Goal: Check status: Check status

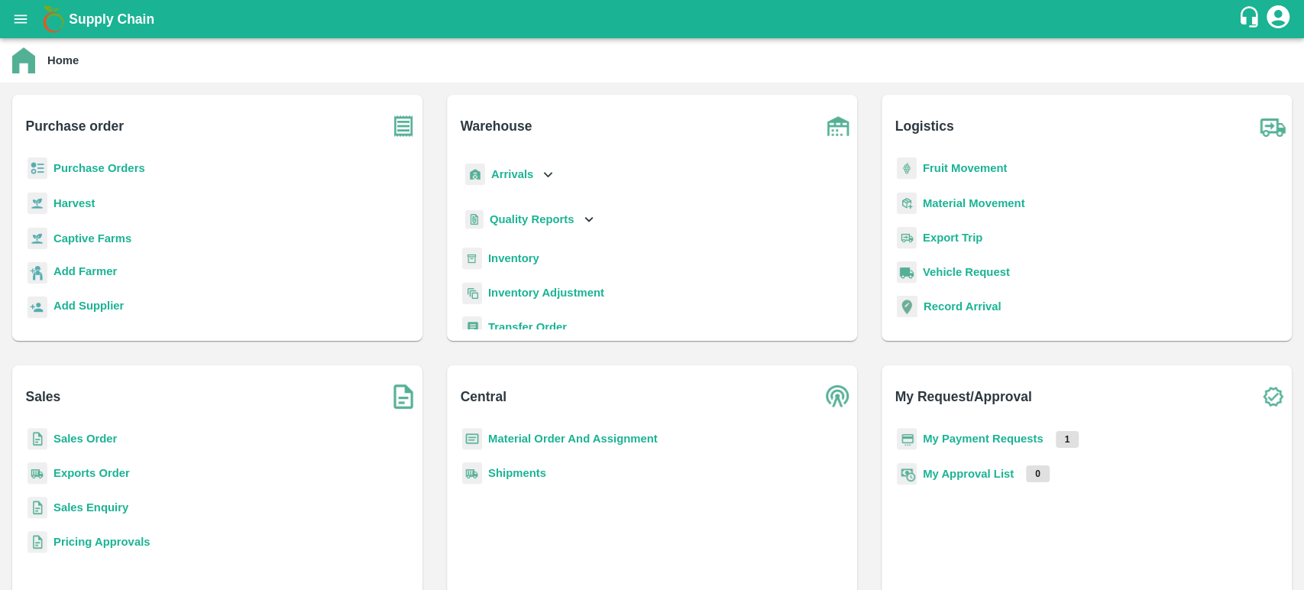
click at [956, 439] on b "My Payment Requests" at bounding box center [983, 438] width 121 height 12
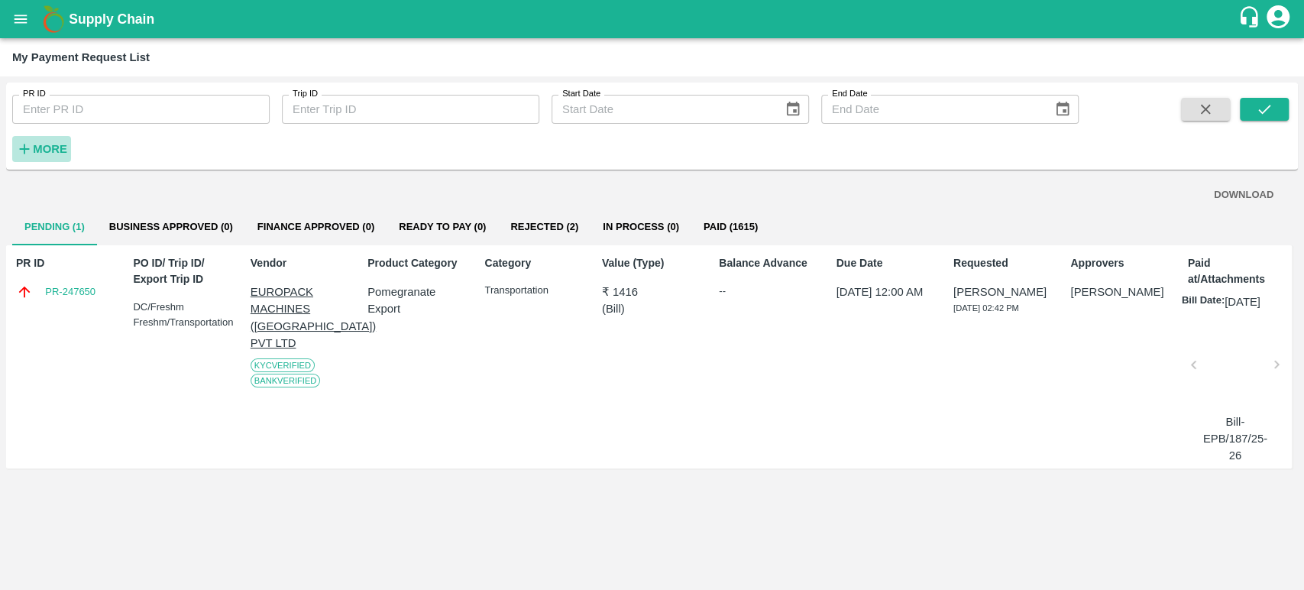
click at [41, 147] on strong "More" at bounding box center [50, 149] width 34 height 12
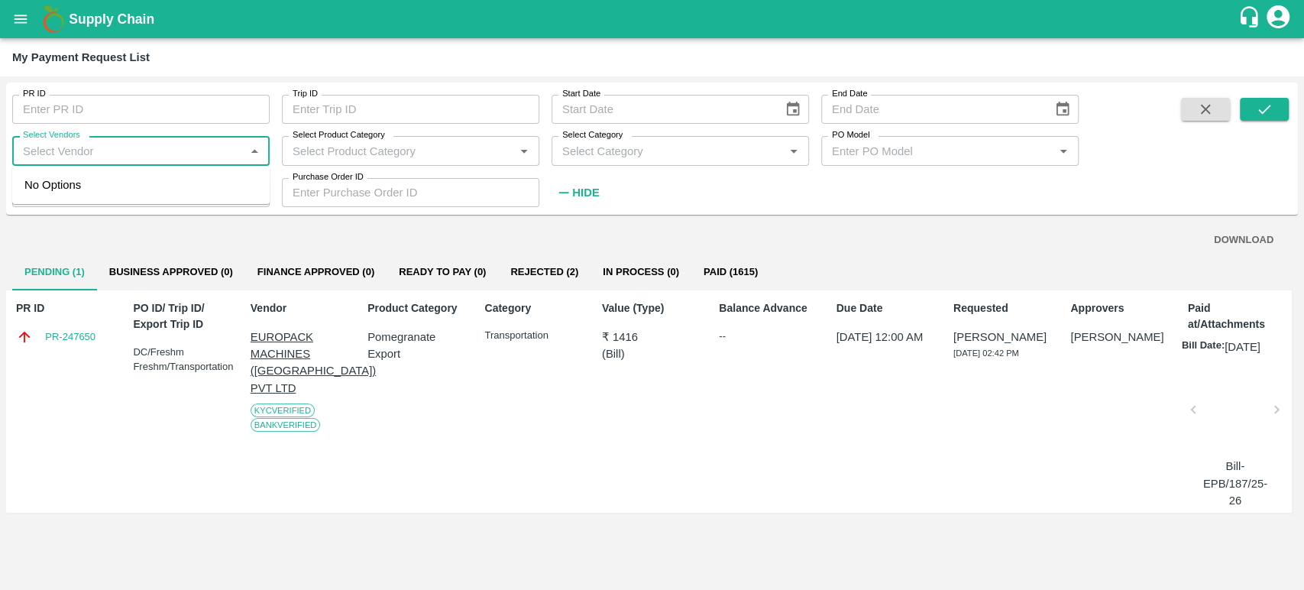
click at [104, 160] on input "Select Vendors" at bounding box center [128, 151] width 223 height 20
click at [135, 182] on div "NR PACKAGING INDUSTRIES-Supplier" at bounding box center [132, 184] width 203 height 17
type input "NR PACKAGING INDUSTRIES-Supplier"
click at [400, 63] on div "My Payment Request List" at bounding box center [650, 57] width 1277 height 20
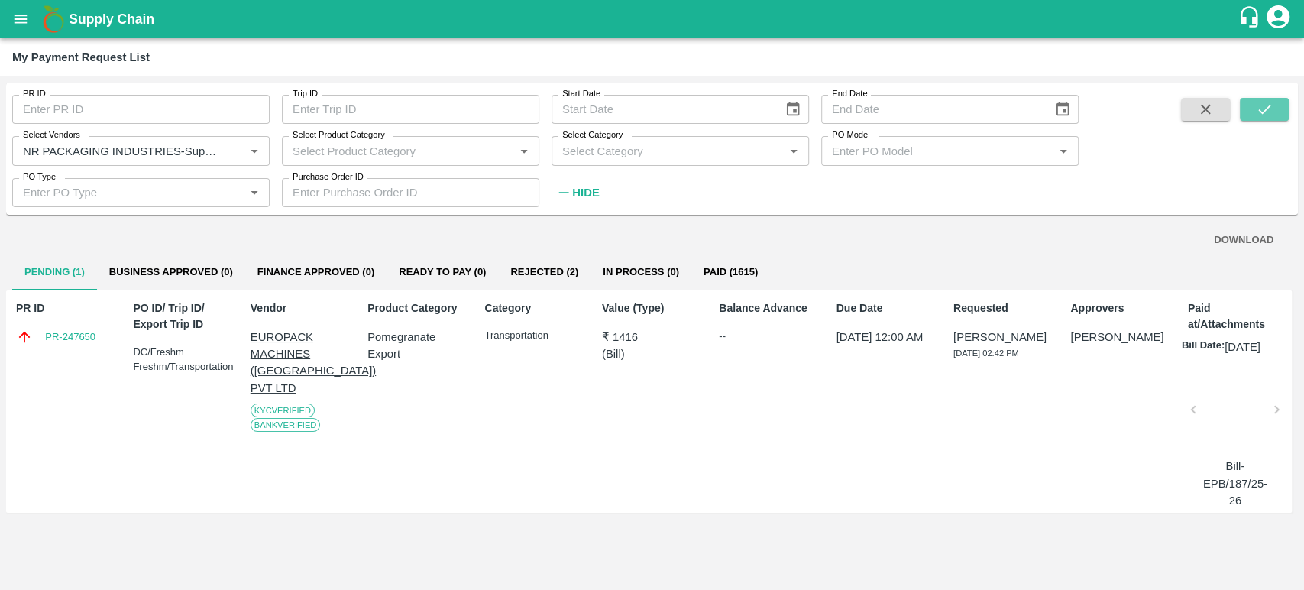
drag, startPoint x: 1276, startPoint y: 107, endPoint x: 1270, endPoint y: 123, distance: 16.9
click at [1275, 106] on button "submit" at bounding box center [1264, 109] width 49 height 23
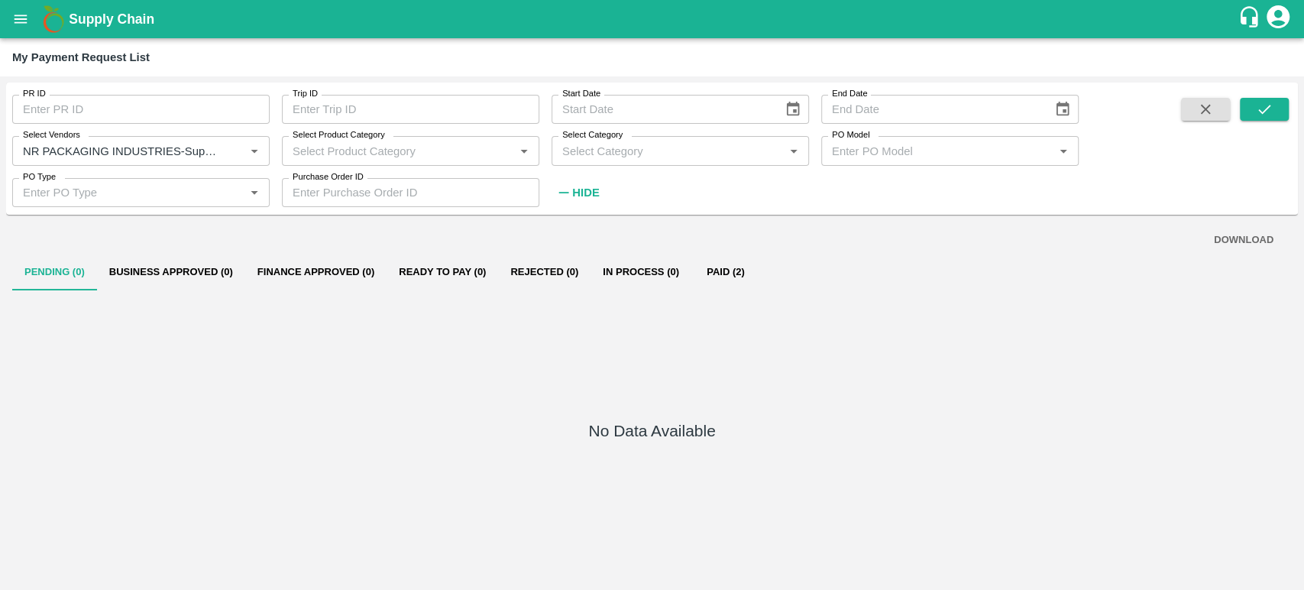
click at [726, 290] on div "No Data Available" at bounding box center [652, 433] width 1280 height 287
click at [727, 277] on button "Paid (2)" at bounding box center [725, 272] width 69 height 37
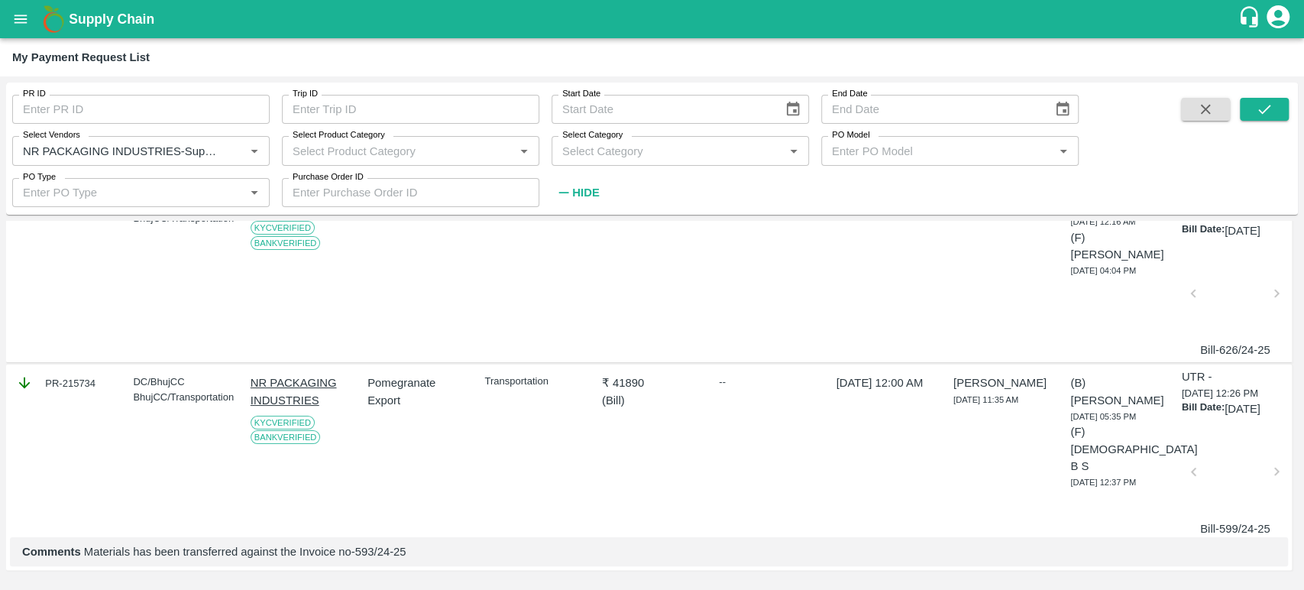
scroll to position [183, 0]
click at [1221, 448] on div at bounding box center [1235, 475] width 70 height 81
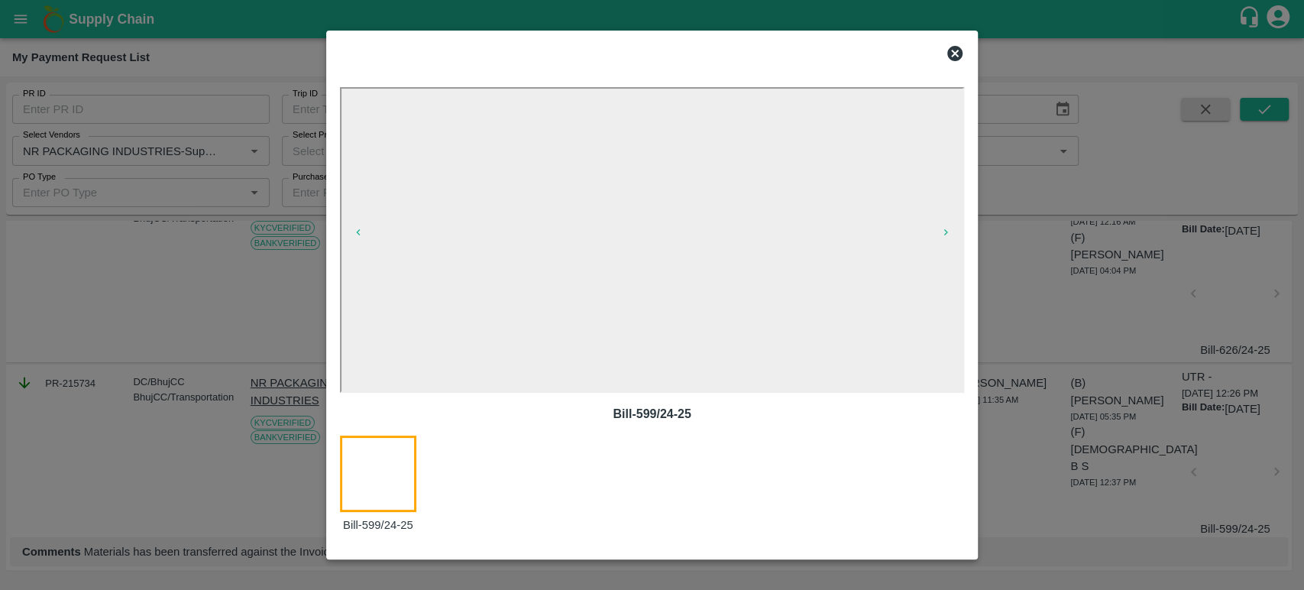
click at [956, 59] on icon at bounding box center [954, 53] width 15 height 15
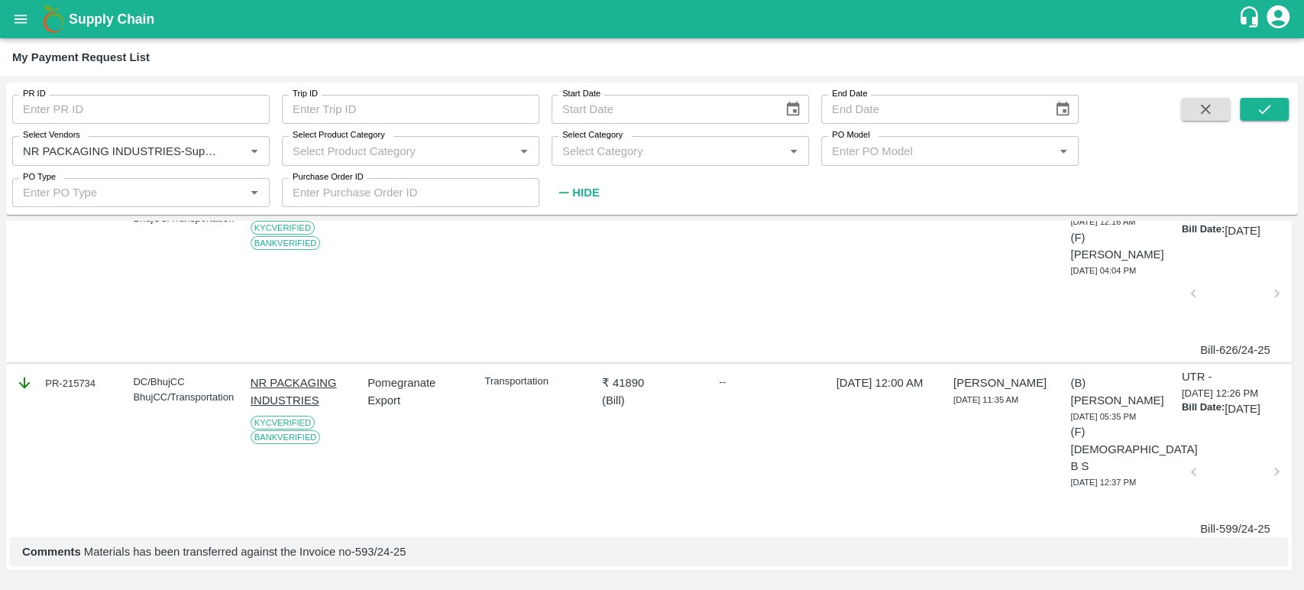
scroll to position [0, 0]
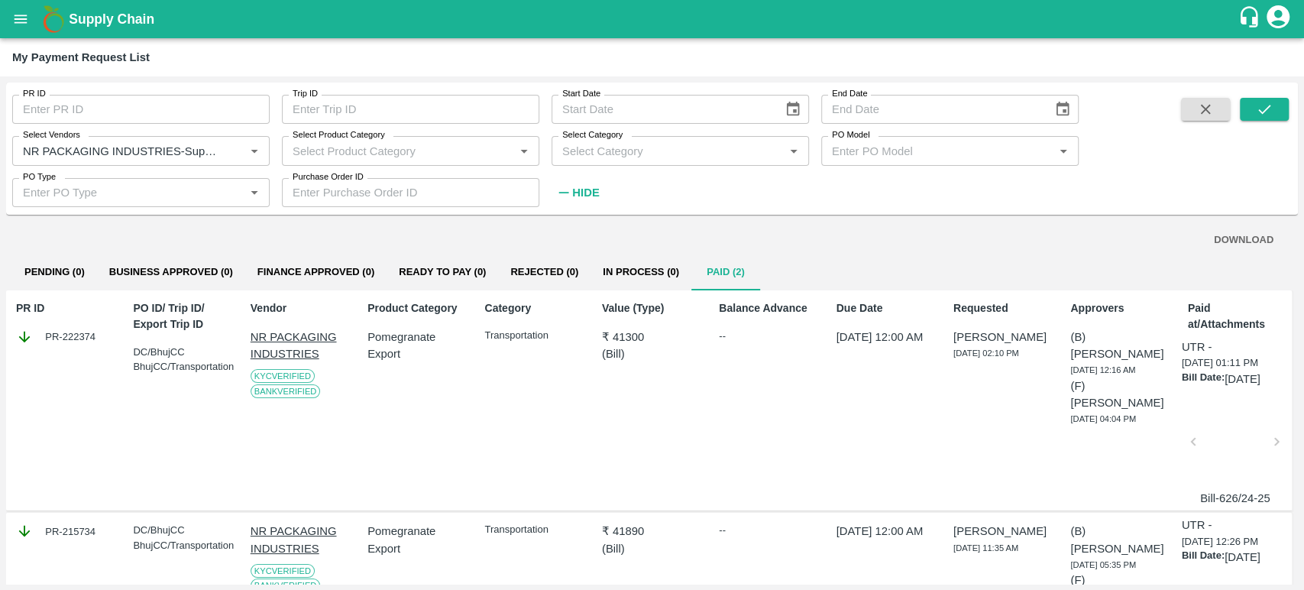
click at [1223, 451] on div at bounding box center [1235, 446] width 70 height 81
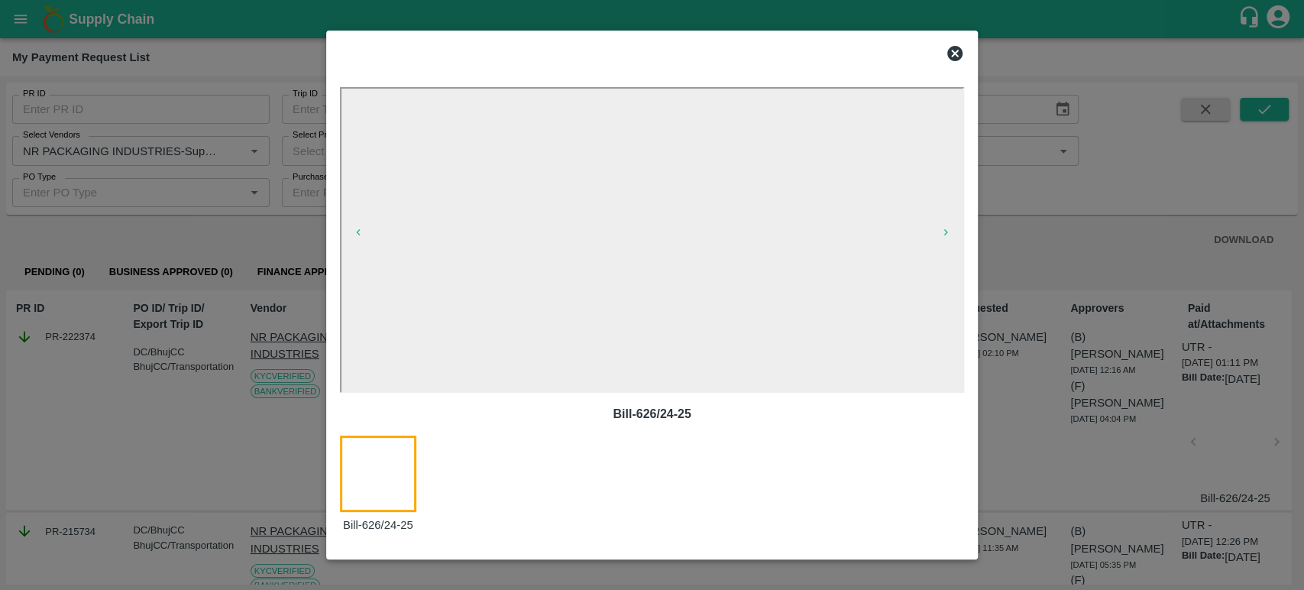
drag, startPoint x: 717, startPoint y: 390, endPoint x: 820, endPoint y: 398, distance: 103.4
click at [820, 398] on div "Bill-626/24-25 Bill-626/24-25" at bounding box center [652, 310] width 625 height 447
click at [960, 56] on icon at bounding box center [954, 53] width 15 height 15
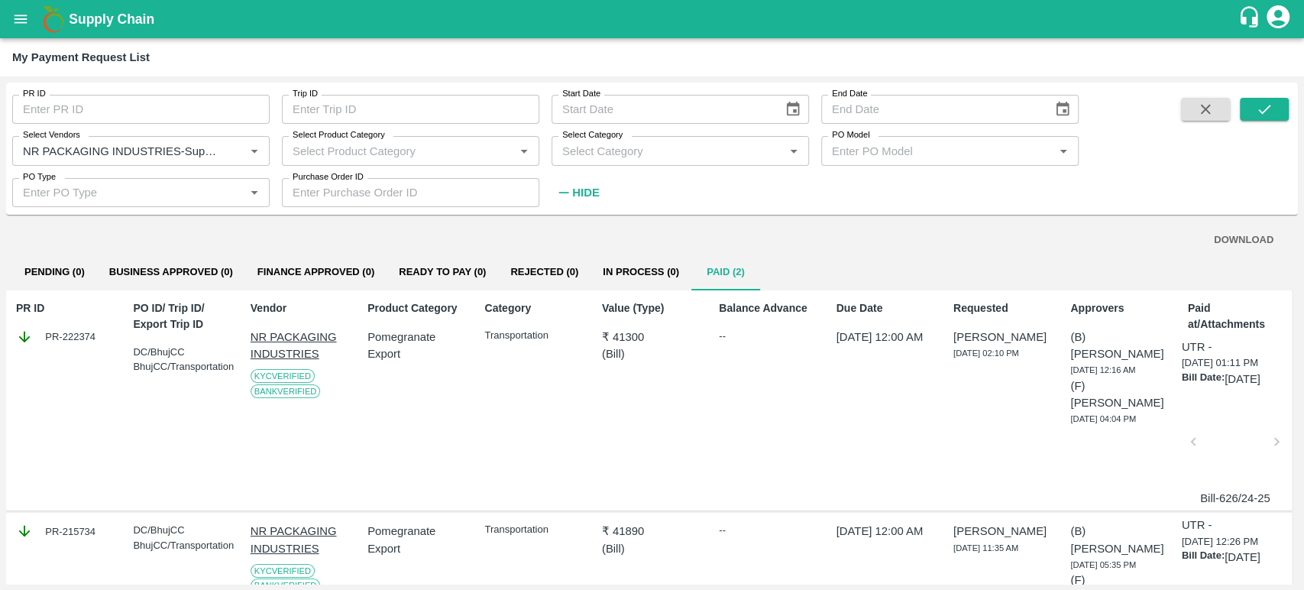
click at [91, 337] on div "PR-222374" at bounding box center [66, 336] width 100 height 17
copy div "PR-222374"
click at [1224, 447] on div at bounding box center [1235, 446] width 70 height 81
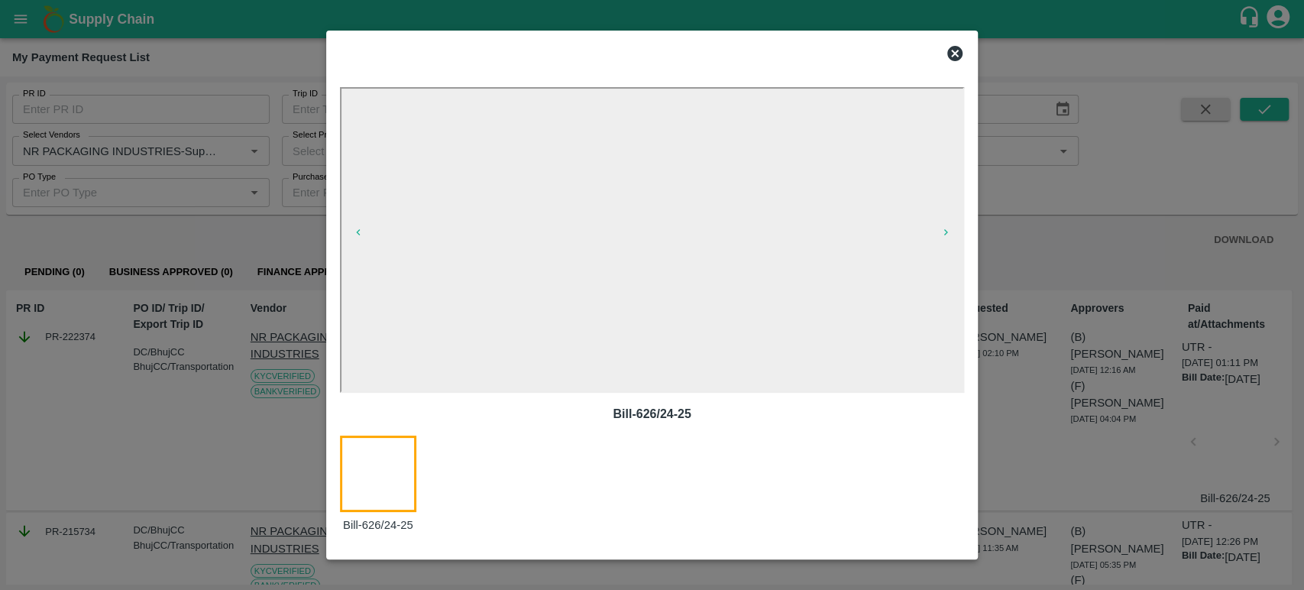
click at [221, 47] on div at bounding box center [652, 295] width 1304 height 590
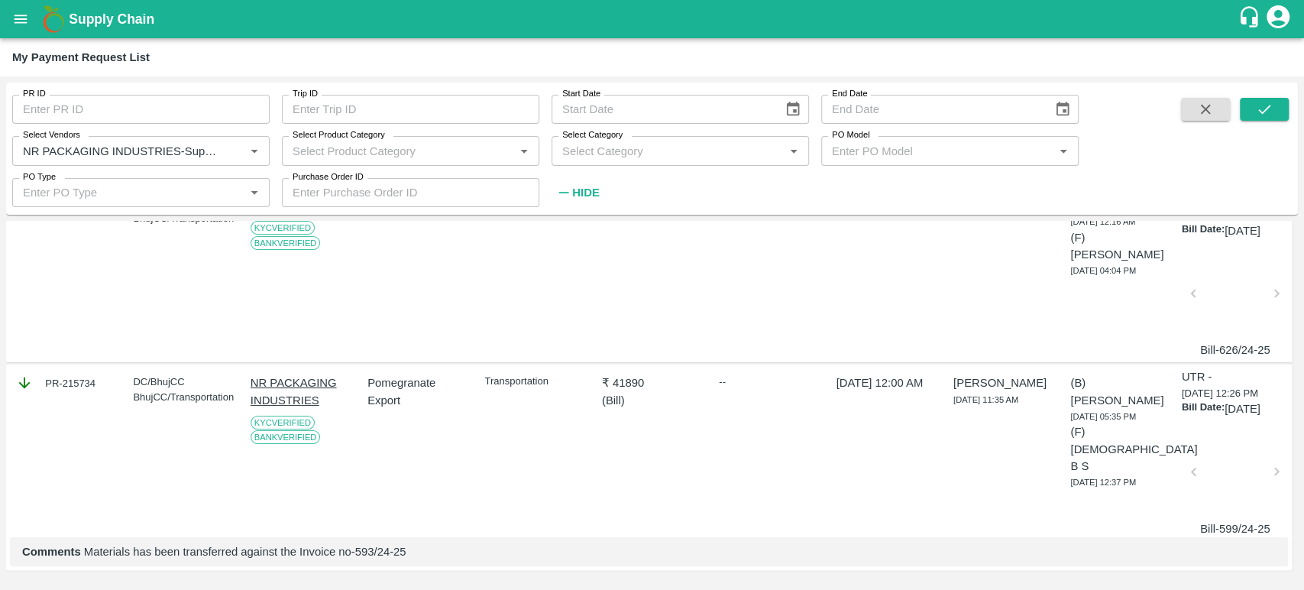
scroll to position [170, 0]
click at [1224, 490] on div at bounding box center [1235, 475] width 70 height 81
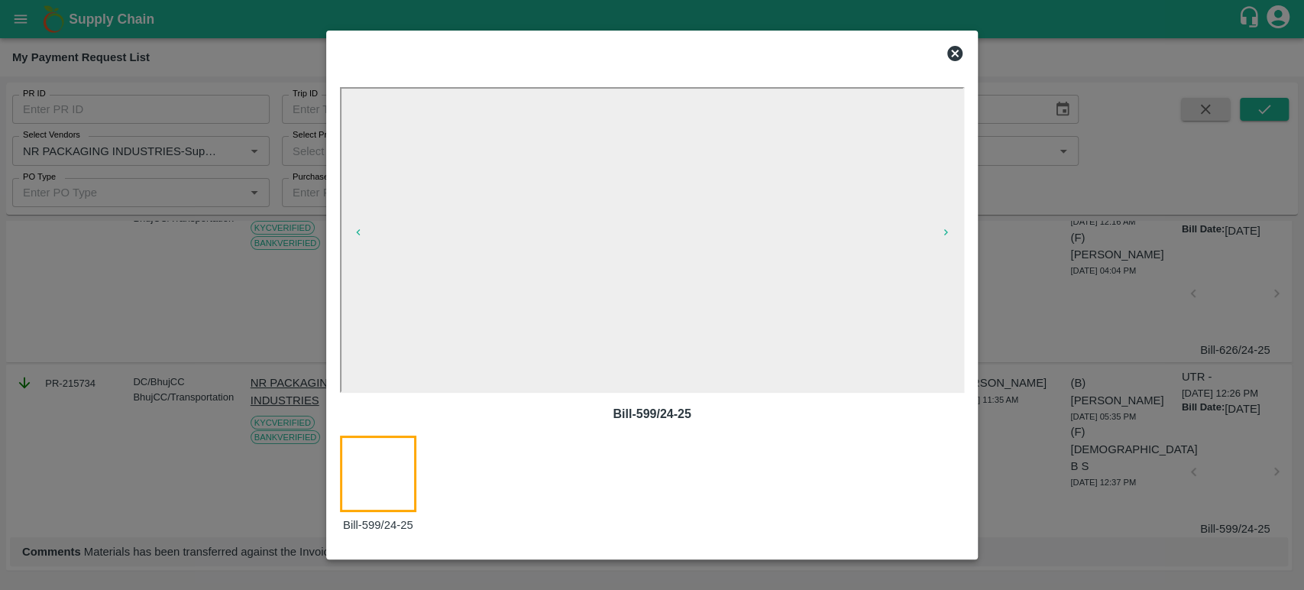
click at [290, 55] on div at bounding box center [652, 295] width 1304 height 590
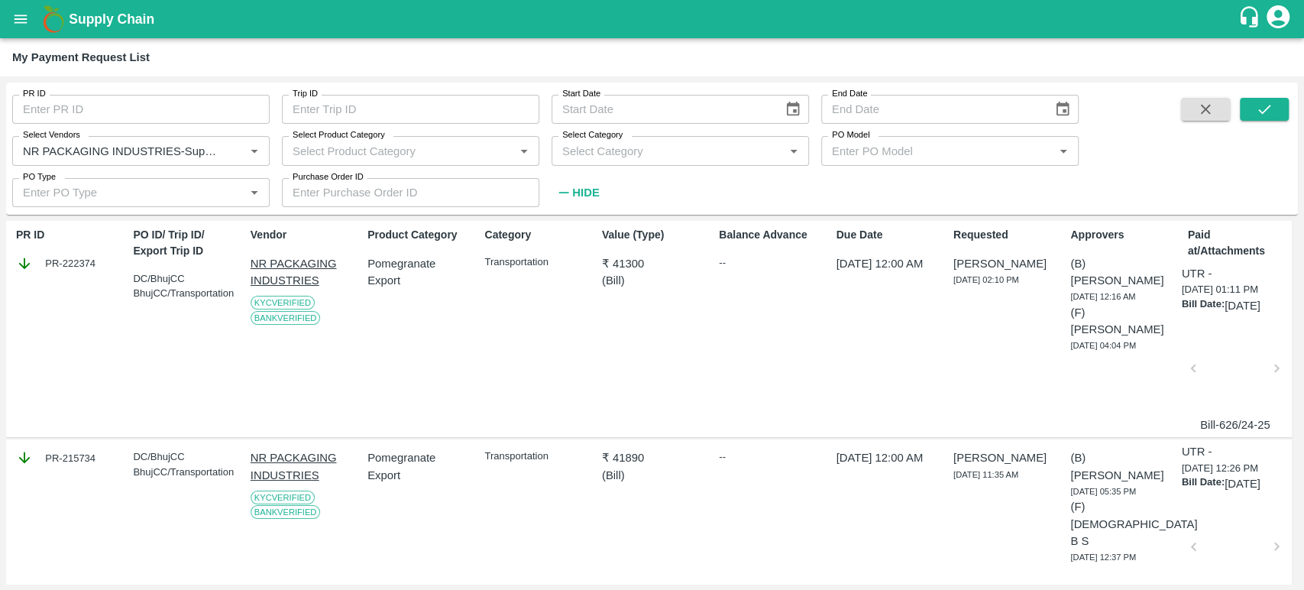
scroll to position [0, 0]
